Goal: Information Seeking & Learning: Learn about a topic

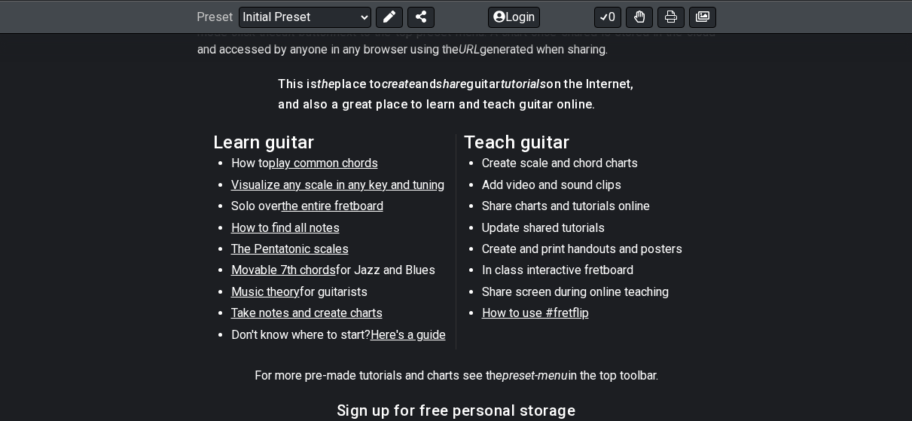
scroll to position [376, 0]
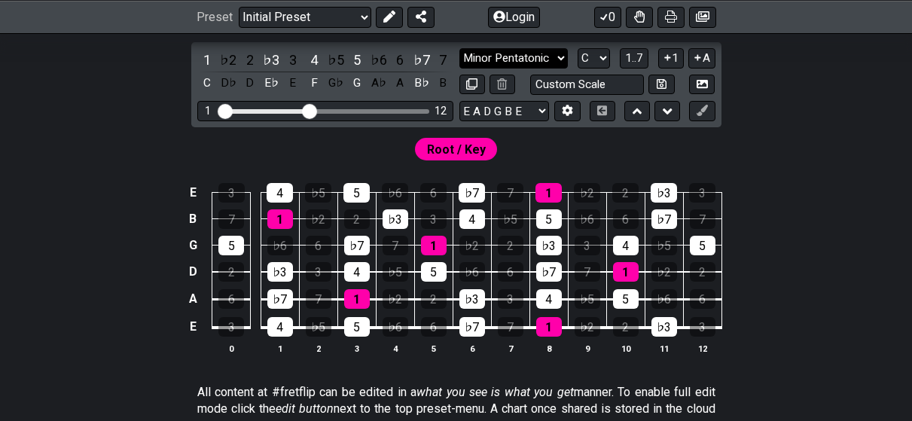
click at [535, 58] on select "Minor Pentatonic Click to edit Minor Pentatonic Major Pentatonic Minor Blues Ma…" at bounding box center [513, 58] width 108 height 20
click at [286, 327] on div "4" at bounding box center [280, 327] width 26 height 20
click at [287, 327] on div "4" at bounding box center [280, 327] width 26 height 20
click at [590, 63] on select "A♭ A A♯ B♭ B C C♯ D♭ D D♯ E♭ E F F♯ G♭ G G♯" at bounding box center [593, 58] width 32 height 20
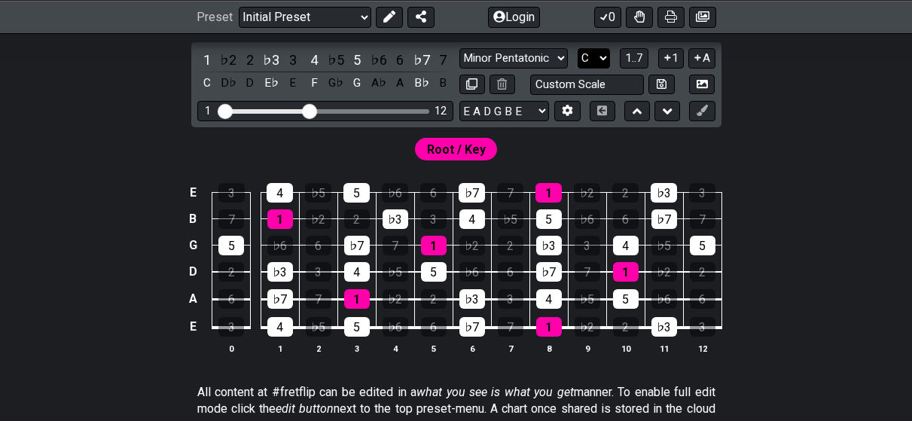
select select "A"
click at [577, 48] on select "A♭ A A♯ B♭ B C C♯ D♭ D D♯ E♭ E F F♯ G♭ G G♯" at bounding box center [593, 58] width 32 height 20
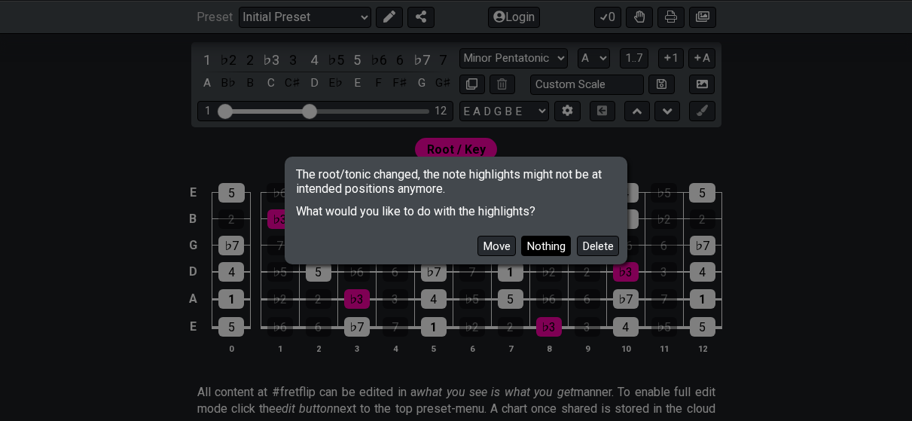
click at [548, 236] on button "Nothing" at bounding box center [546, 246] width 50 height 20
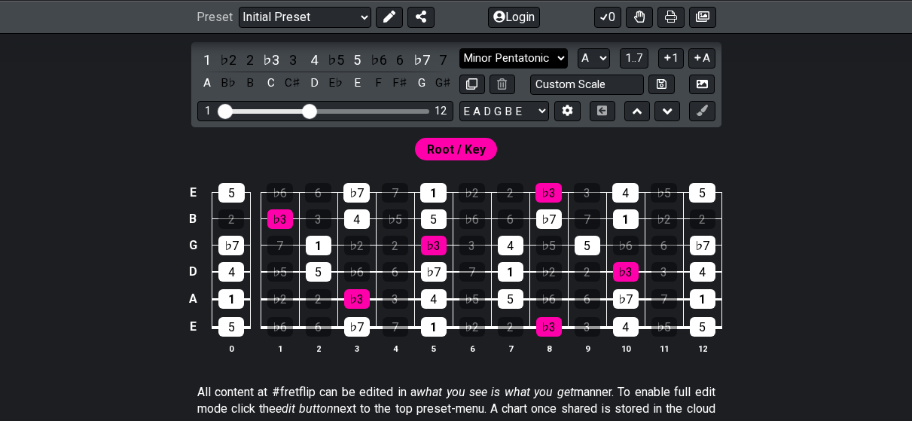
click at [551, 60] on select "Minor Pentatonic Click to edit Minor Pentatonic Major Pentatonic Minor Blues Ma…" at bounding box center [513, 58] width 108 height 20
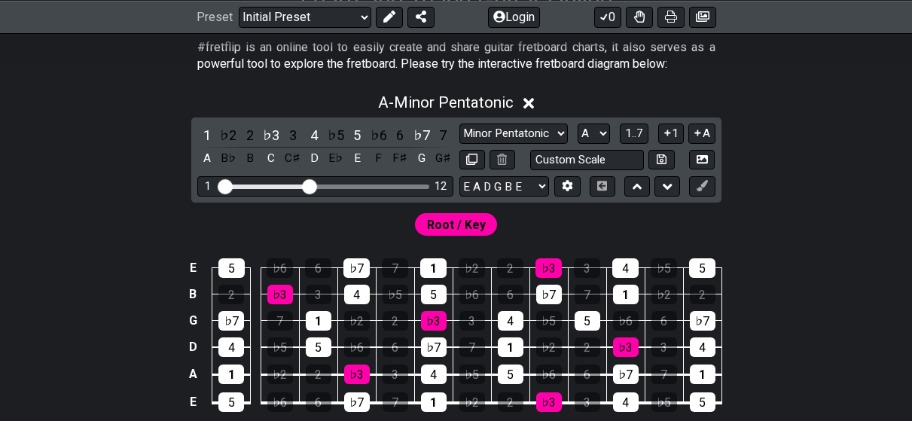
scroll to position [151, 0]
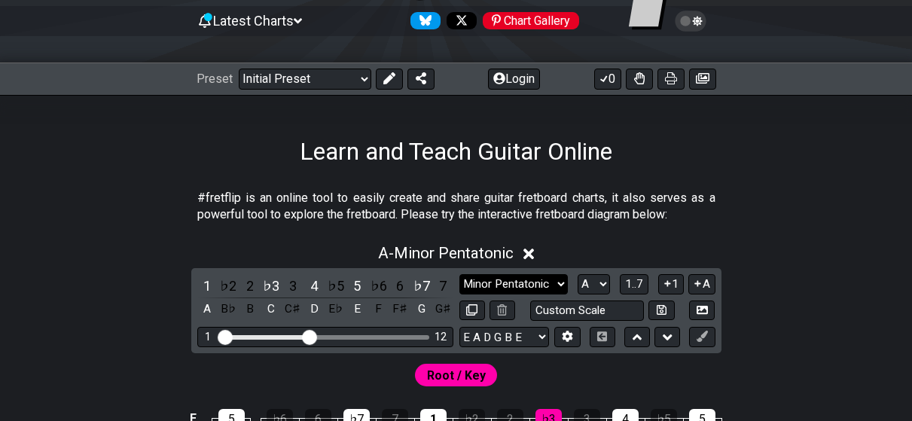
click at [554, 287] on select "Minor Pentatonic Click to edit Minor Pentatonic Major Pentatonic Minor Blues Ma…" at bounding box center [513, 284] width 108 height 20
select select "Minor"
click at [459, 274] on select "Minor Pentatonic Click to edit Minor Pentatonic Major Pentatonic Minor Blues Ma…" at bounding box center [513, 284] width 108 height 20
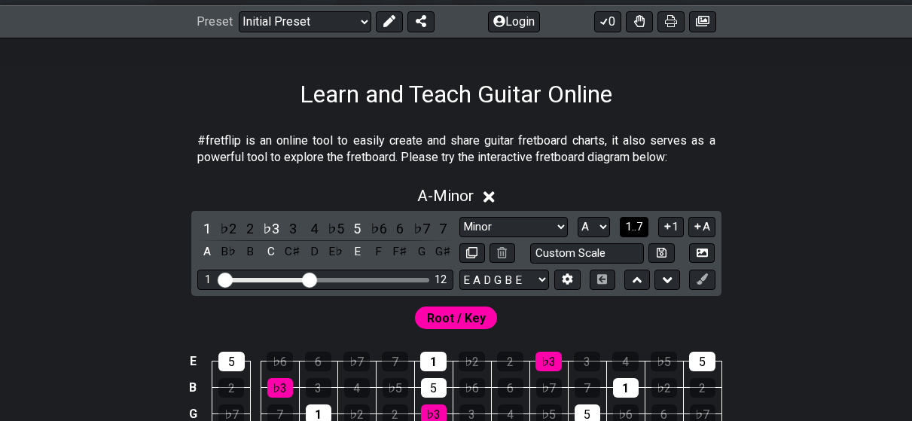
scroll to position [226, 0]
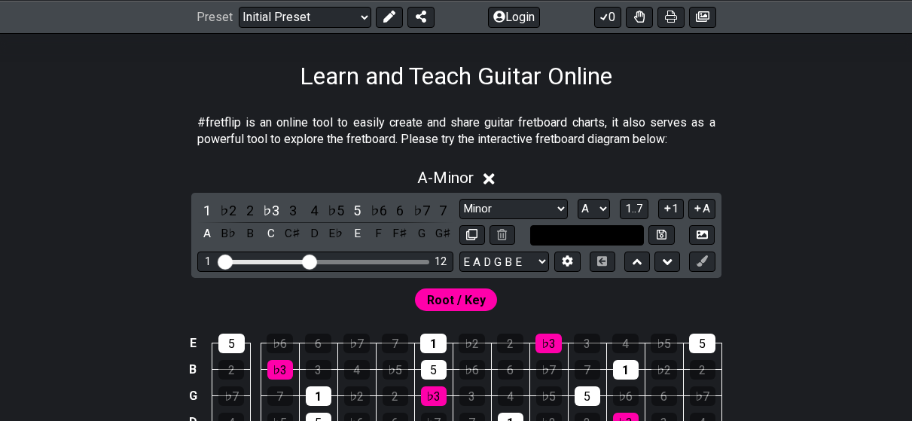
click at [617, 236] on input "text" at bounding box center [587, 235] width 114 height 20
type input "Custom Scale"
click at [856, 198] on div "A - Minor 1 ♭2 2 ♭3 3 4 ♭5 5 ♭6 6 ♭7 7 A B♭ B C C♯ D E♭ E F F♯ G G♯ Minor Penta…" at bounding box center [456, 343] width 912 height 366
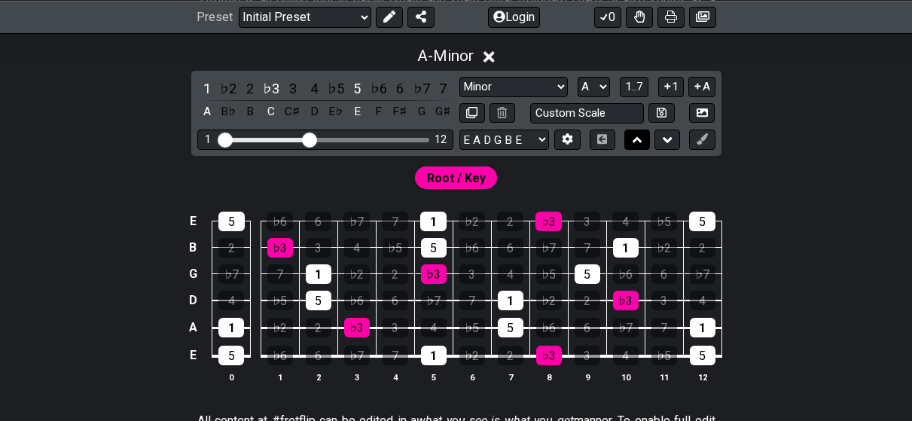
scroll to position [301, 0]
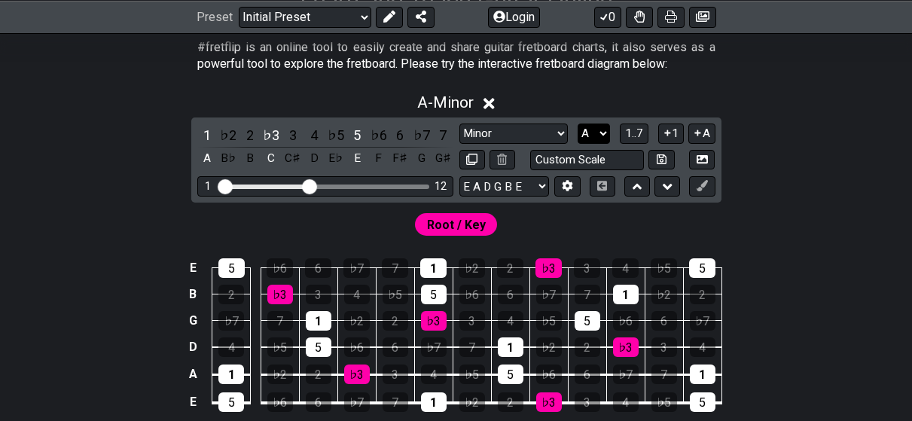
click at [604, 135] on select "A♭ A A♯ B♭ B C C♯ D♭ D D♯ E♭ E F F♯ G♭ G G♯" at bounding box center [593, 133] width 32 height 20
select select "B"
click at [577, 123] on select "A♭ A A♯ B♭ B C C♯ D♭ D D♯ E♭ E F F♯ G♭ G G♯" at bounding box center [593, 133] width 32 height 20
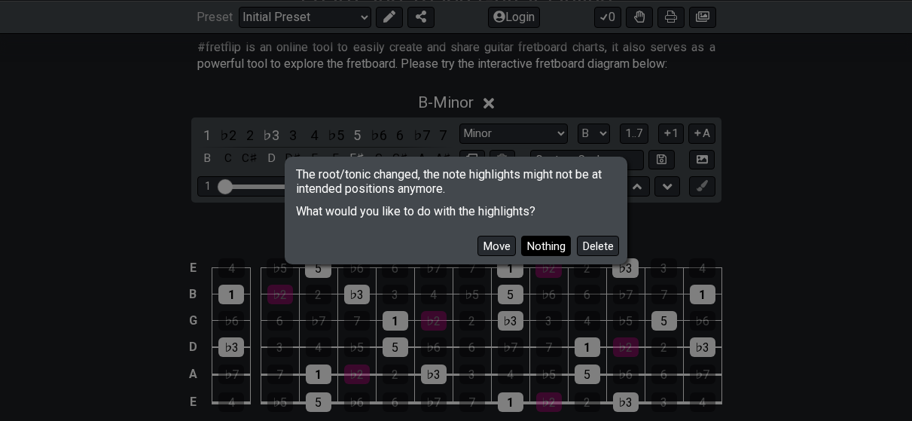
click at [550, 248] on button "Nothing" at bounding box center [546, 246] width 50 height 20
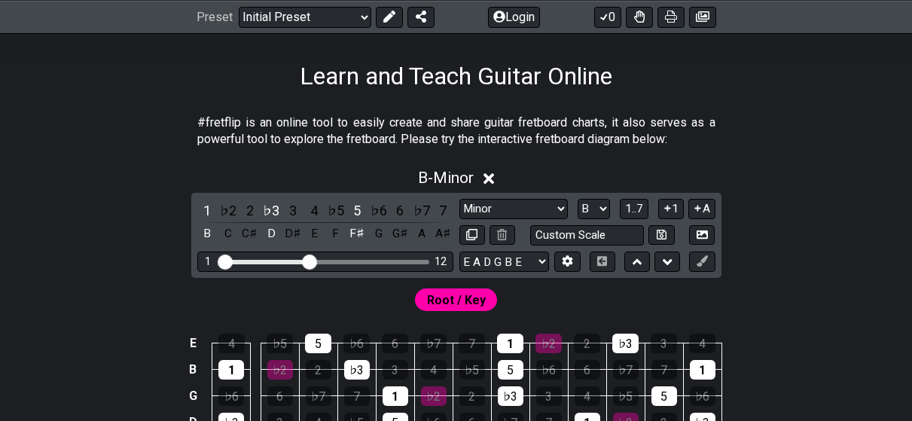
scroll to position [0, 0]
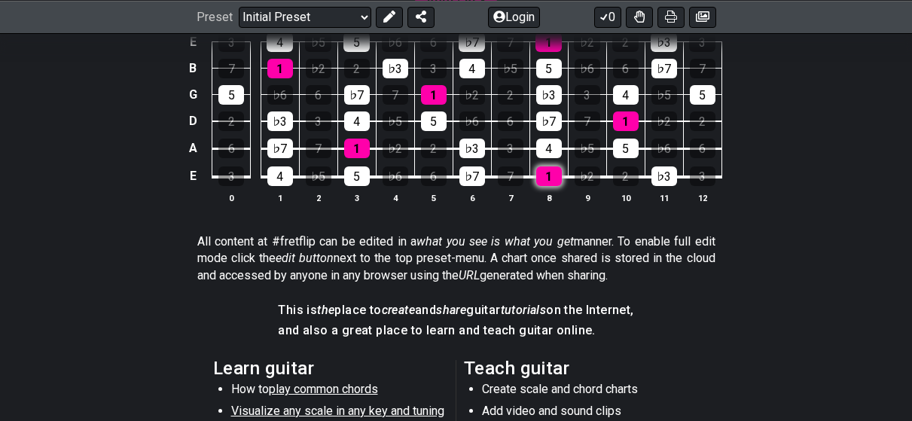
scroll to position [376, 0]
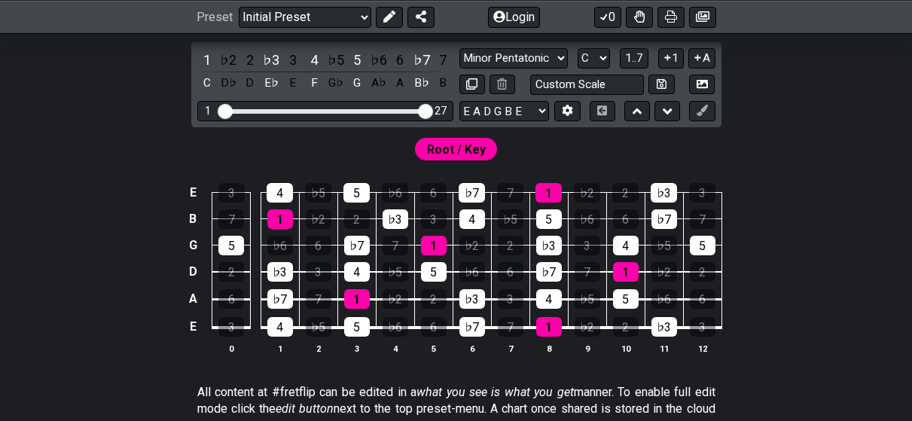
drag, startPoint x: 311, startPoint y: 111, endPoint x: 432, endPoint y: 112, distance: 121.2
click at [432, 110] on input "Visible fret range" at bounding box center [325, 110] width 214 height 0
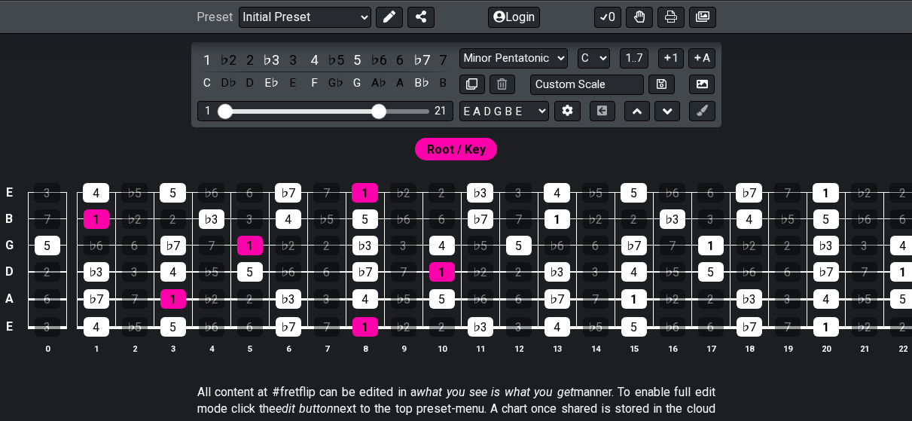
drag, startPoint x: 422, startPoint y: 112, endPoint x: 378, endPoint y: 112, distance: 44.4
click at [378, 110] on input "Visible fret range" at bounding box center [325, 110] width 214 height 0
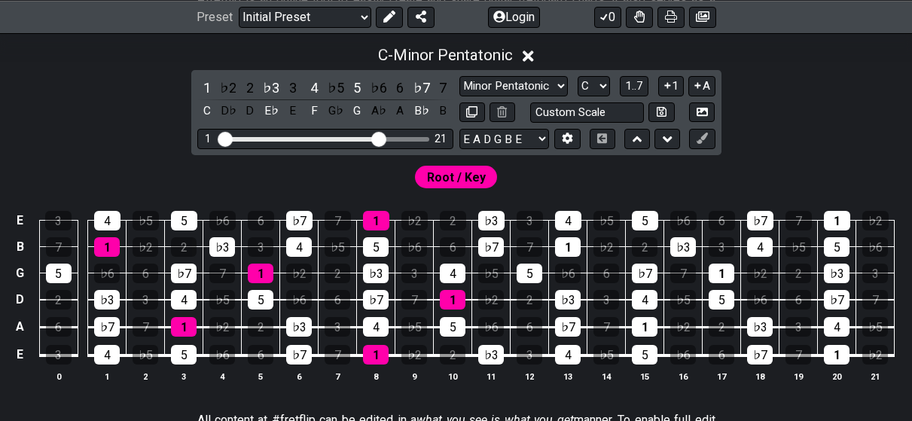
scroll to position [301, 0]
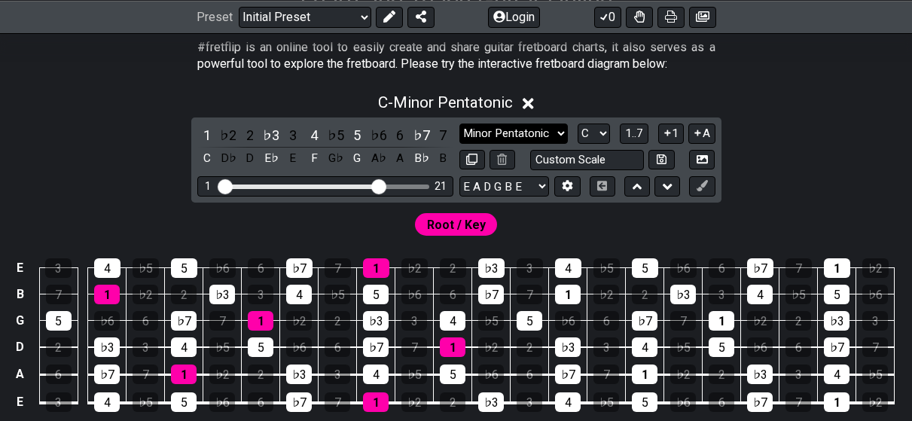
click at [550, 129] on select "Minor Pentatonic Click to edit Minor Pentatonic Major Pentatonic Minor Blues Ma…" at bounding box center [513, 133] width 108 height 20
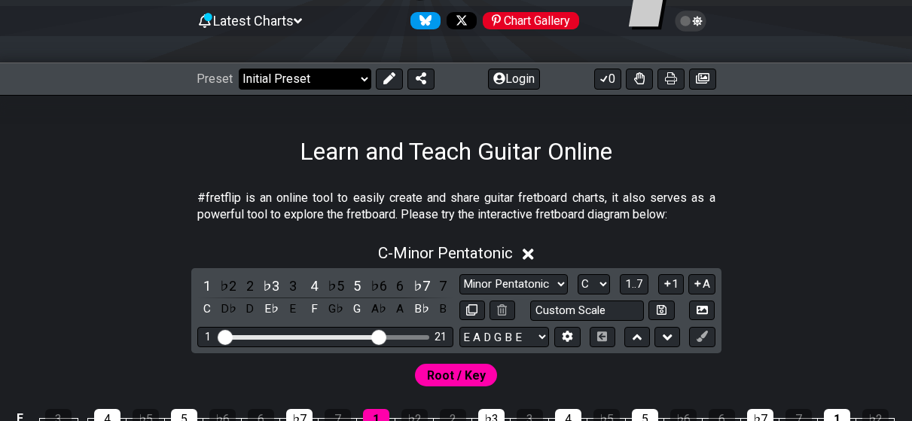
click at [361, 84] on select "Welcome to #fretflip! Initial Preset Custom Preset Minor Pentatonic Major Penta…" at bounding box center [305, 79] width 132 height 21
click at [239, 69] on select "Welcome to #fretflip! Initial Preset Custom Preset Minor Pentatonic Major Penta…" at bounding box center [305, 79] width 132 height 21
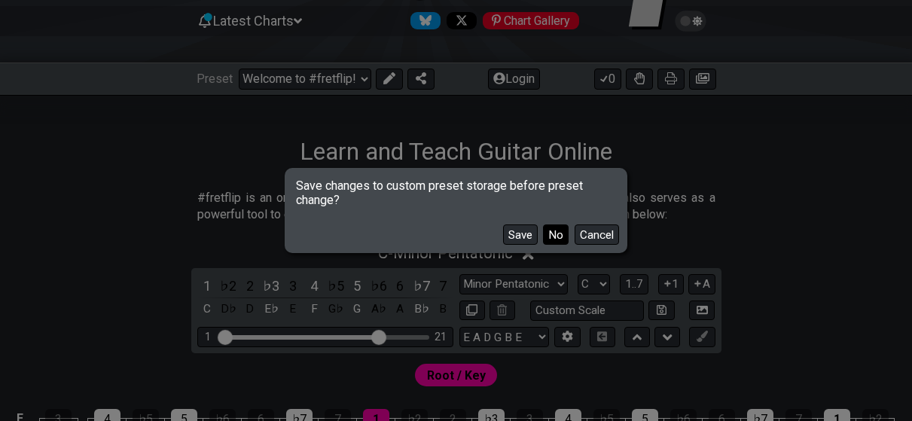
click at [548, 235] on button "No" at bounding box center [556, 234] width 26 height 20
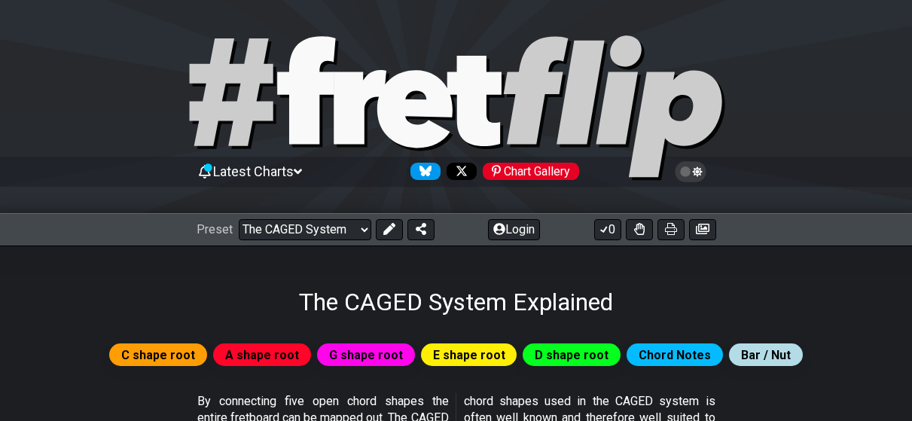
click at [324, 93] on icon at bounding box center [306, 90] width 58 height 108
select select "/welcome"
select select "C"
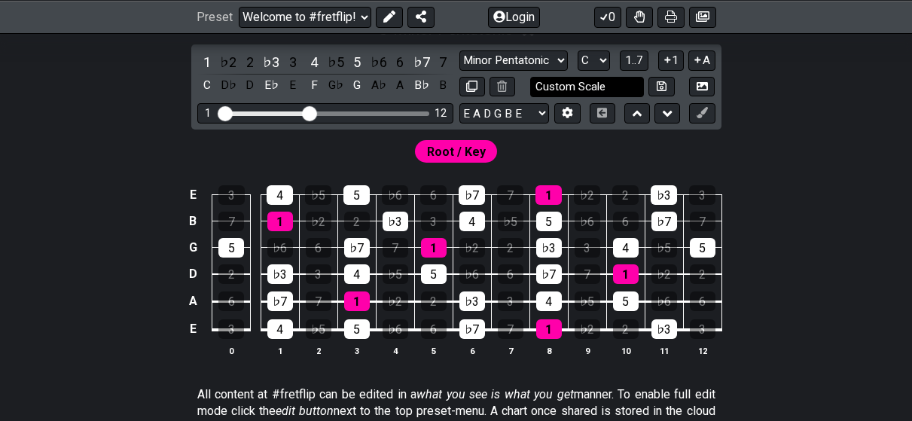
scroll to position [376, 0]
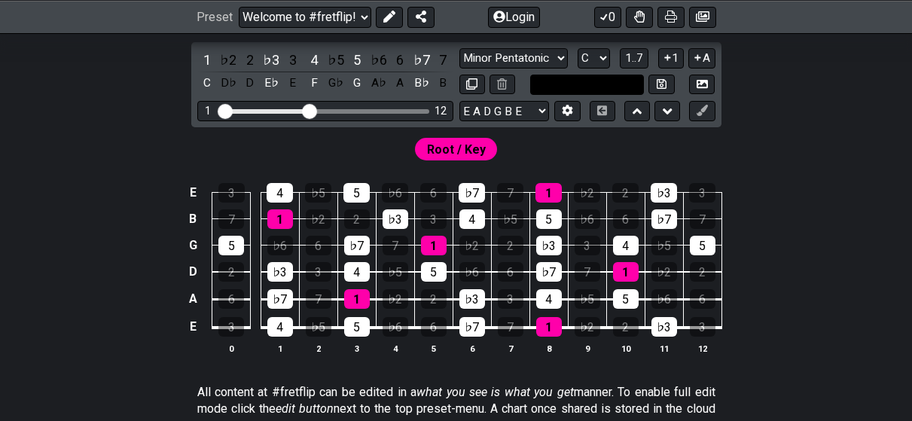
click at [616, 81] on input "text" at bounding box center [587, 85] width 114 height 20
type input "Custom Scale"
click at [548, 54] on select "Minor Pentatonic Click to edit Minor Pentatonic Major Pentatonic Minor Blues Ma…" at bounding box center [513, 58] width 108 height 20
click at [459, 48] on select "Minor Pentatonic Click to edit Minor Pentatonic Major Pentatonic Minor Blues Ma…" at bounding box center [513, 58] width 108 height 20
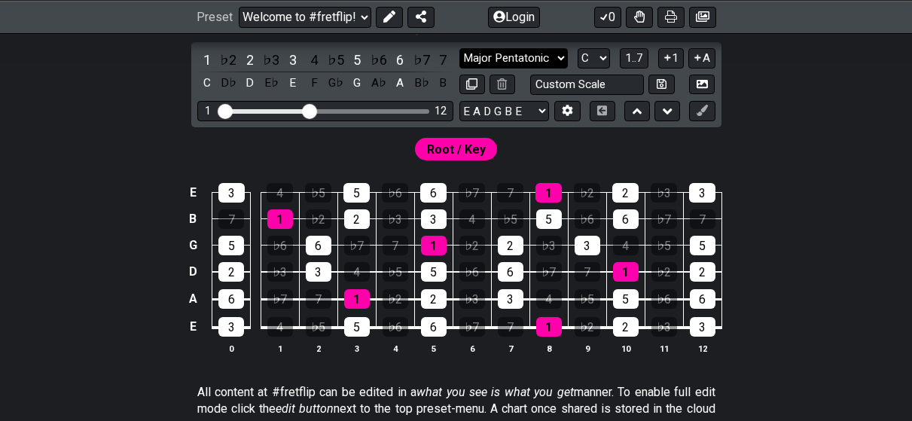
click at [522, 64] on select "Minor Pentatonic Click to edit Minor Pentatonic Major Pentatonic Minor Blues Ma…" at bounding box center [513, 58] width 108 height 20
click at [459, 48] on select "Minor Pentatonic Click to edit Minor Pentatonic Major Pentatonic Minor Blues Ma…" at bounding box center [513, 58] width 108 height 20
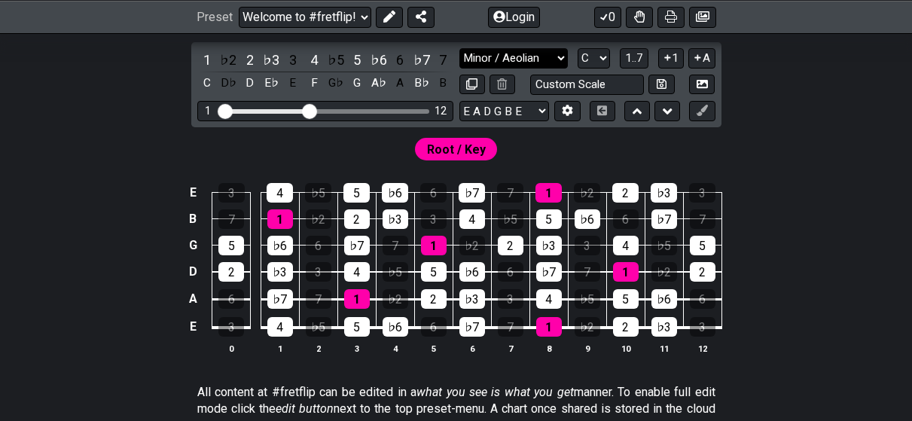
click at [537, 56] on select "Minor Pentatonic Click to edit Minor Pentatonic Major Pentatonic Minor Blues Ma…" at bounding box center [513, 58] width 108 height 20
click at [459, 48] on select "Minor Pentatonic Click to edit Minor Pentatonic Major Pentatonic Minor Blues Ma…" at bounding box center [513, 58] width 108 height 20
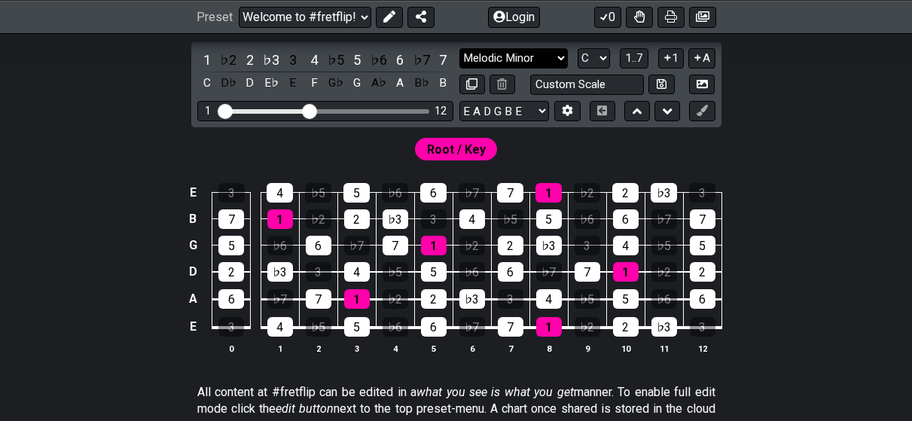
click at [535, 53] on select "Minor Pentatonic Click to edit Minor Pentatonic Major Pentatonic Minor Blues Ma…" at bounding box center [513, 58] width 108 height 20
click at [459, 48] on select "Minor Pentatonic Click to edit Minor Pentatonic Major Pentatonic Minor Blues Ma…" at bounding box center [513, 58] width 108 height 20
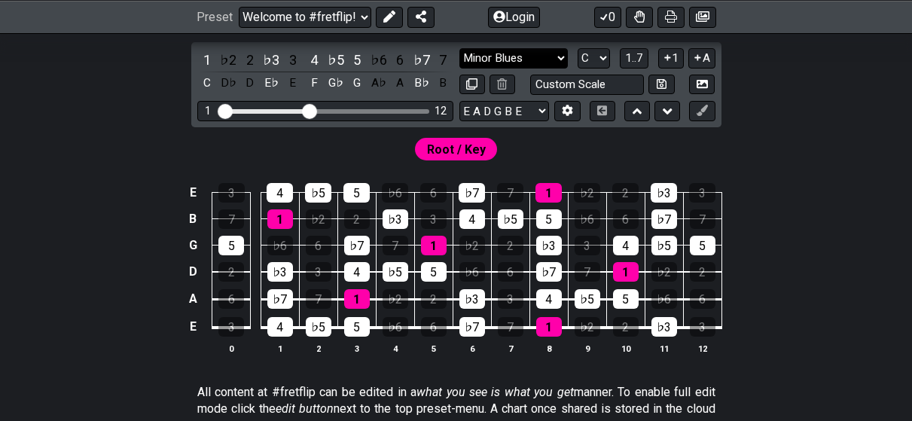
click at [547, 58] on select "Minor Pentatonic Click to edit Minor Pentatonic Major Pentatonic Minor Blues Ma…" at bounding box center [513, 58] width 108 height 20
select select "Major / [PERSON_NAME]"
click at [459, 48] on select "Minor Pentatonic Click to edit Minor Pentatonic Major Pentatonic Minor Blues Ma…" at bounding box center [513, 58] width 108 height 20
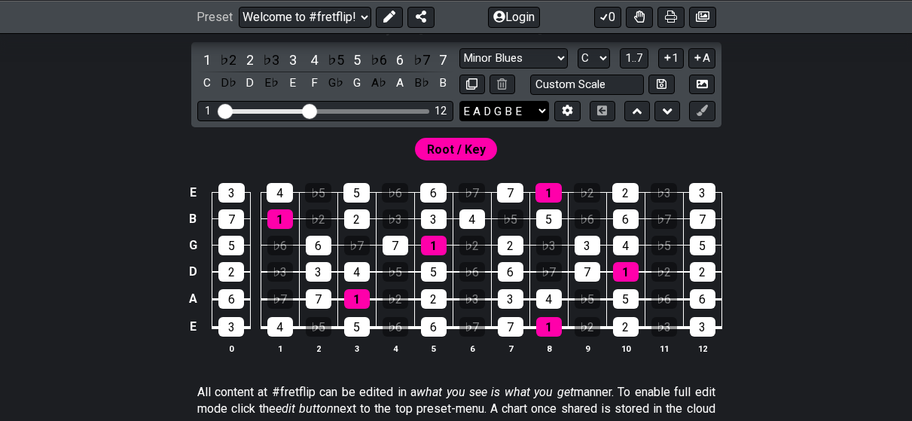
click at [534, 114] on select "E A D G B E E A D G B E E A D G B E B E A D F♯ B A D G C E A D A D G B E E♭ A♭ …" at bounding box center [504, 111] width 90 height 20
click at [595, 57] on select "A♭ A A♯ B♭ B C C♯ D♭ D D♯ E♭ E F F♯ G♭ G G♯" at bounding box center [593, 58] width 32 height 20
select select "F"
click at [577, 48] on select "A♭ A A♯ B♭ B C C♯ D♭ D D♯ E♭ E F F♯ G♭ G G♯" at bounding box center [593, 58] width 32 height 20
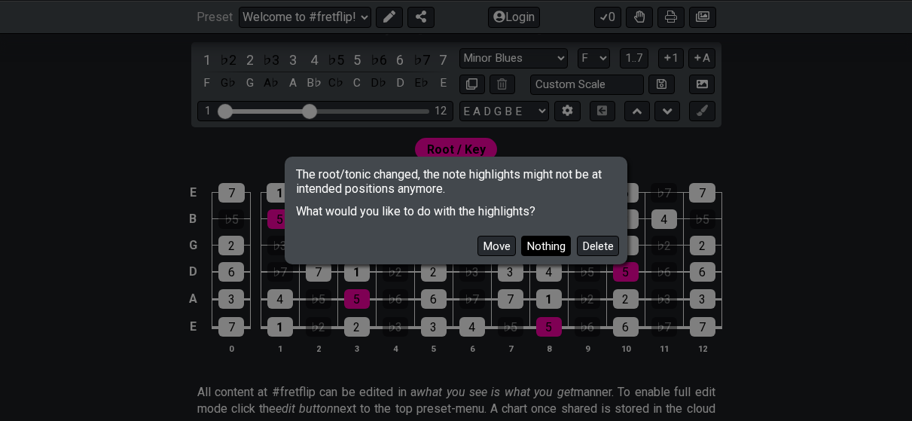
click at [531, 247] on button "Nothing" at bounding box center [546, 246] width 50 height 20
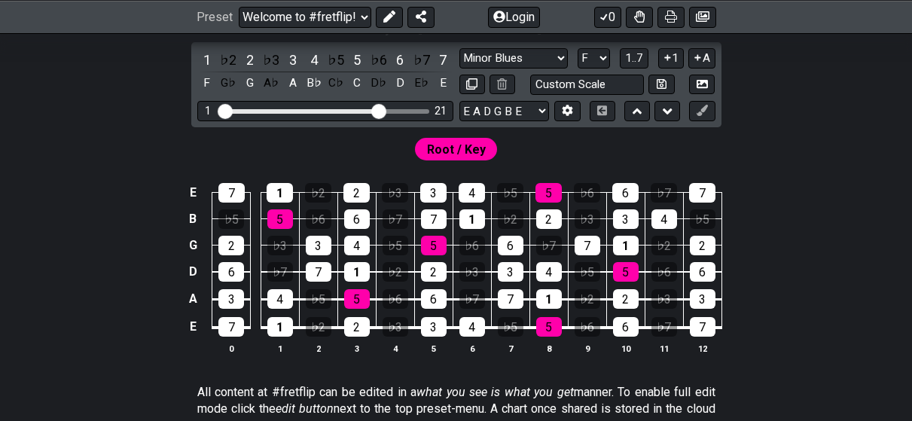
drag, startPoint x: 308, startPoint y: 108, endPoint x: 380, endPoint y: 109, distance: 72.3
click at [380, 110] on input "Visible fret range" at bounding box center [325, 110] width 214 height 0
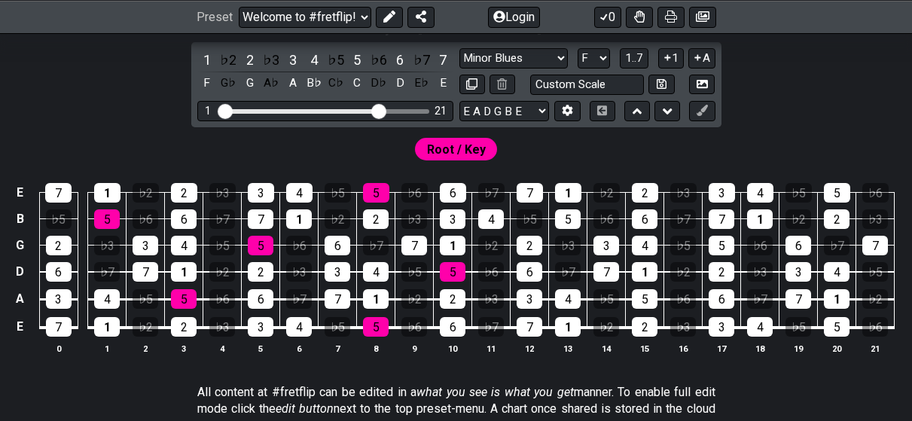
scroll to position [0, 0]
